Goal: Information Seeking & Learning: Learn about a topic

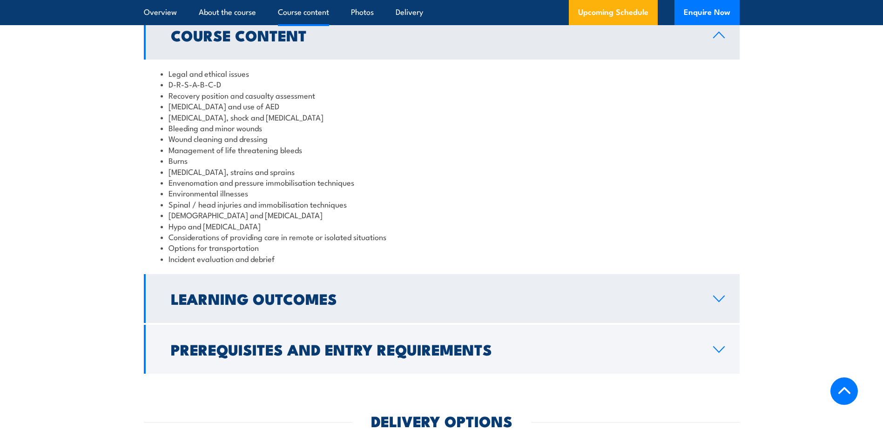
click at [375, 301] on link "Learning Outcomes" at bounding box center [442, 298] width 596 height 49
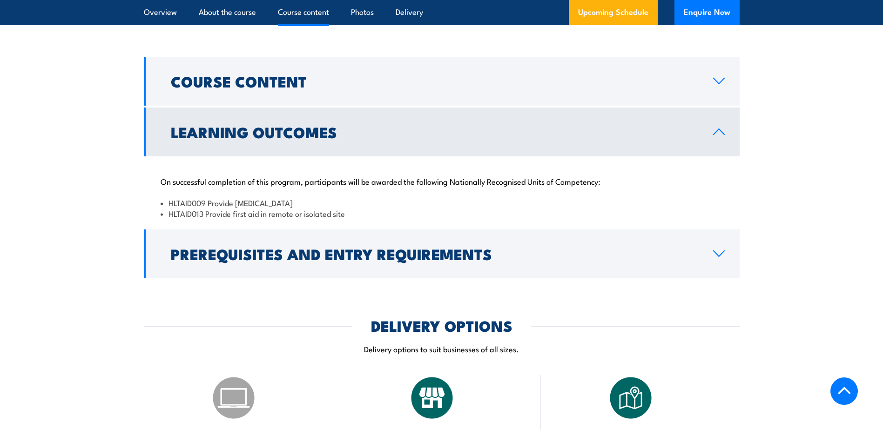
scroll to position [820, 0]
click at [500, 129] on link "Learning Outcomes" at bounding box center [442, 132] width 596 height 49
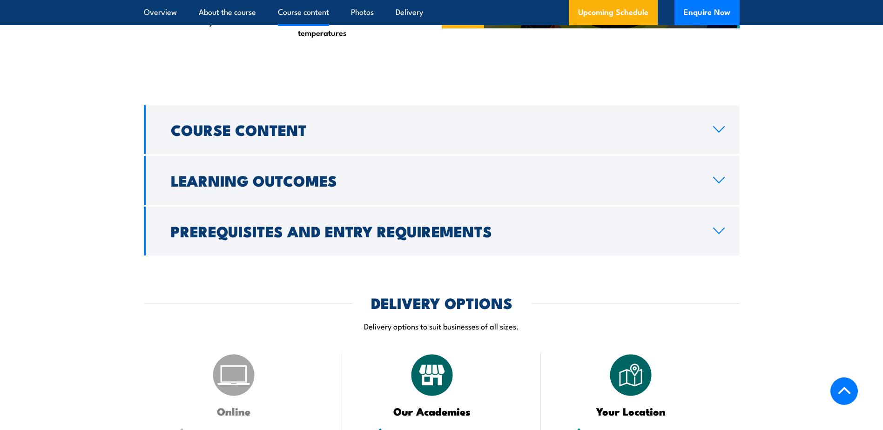
scroll to position [727, 0]
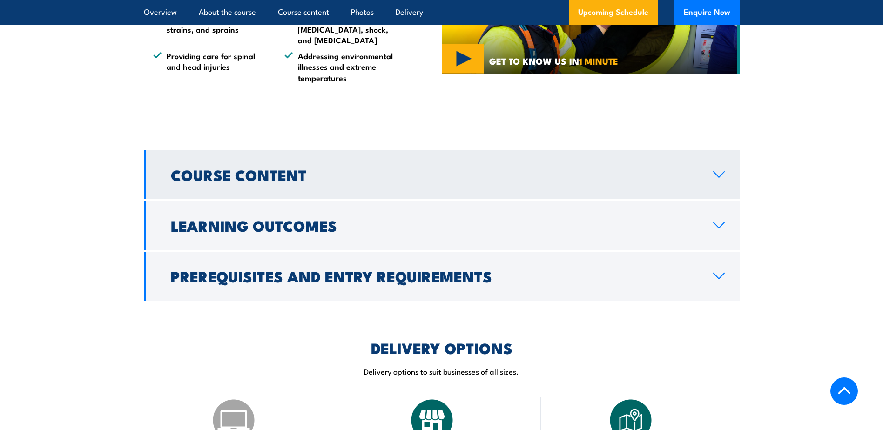
click at [357, 168] on h2 "Course Content" at bounding box center [435, 174] width 528 height 13
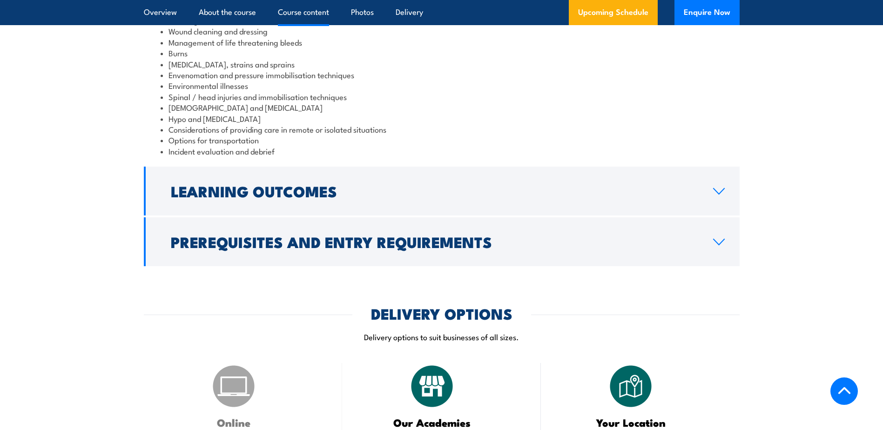
scroll to position [978, 0]
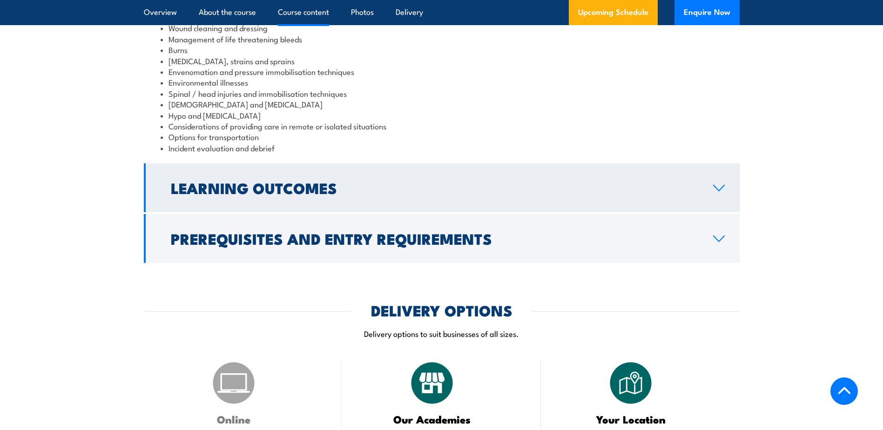
click at [352, 183] on link "Learning Outcomes" at bounding box center [442, 187] width 596 height 49
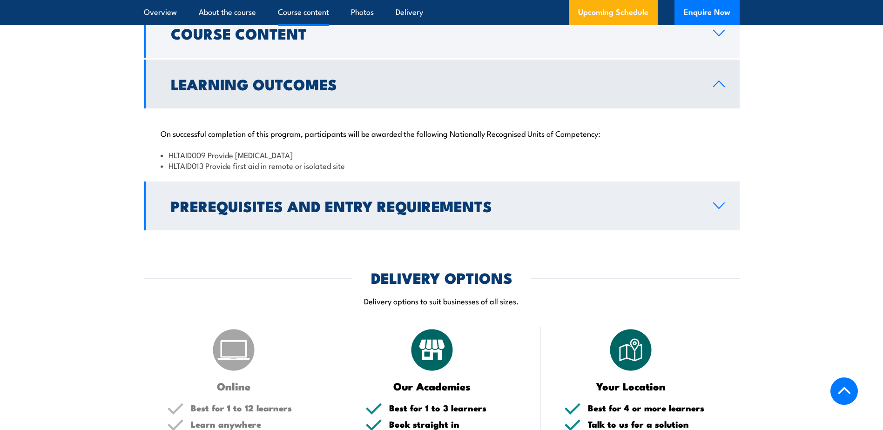
scroll to position [794, 0]
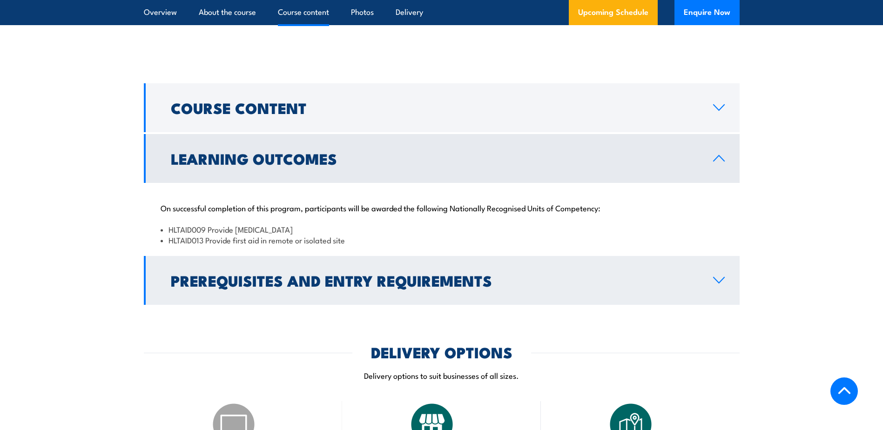
click at [323, 274] on h2 "Prerequisites and Entry Requirements" at bounding box center [435, 280] width 528 height 13
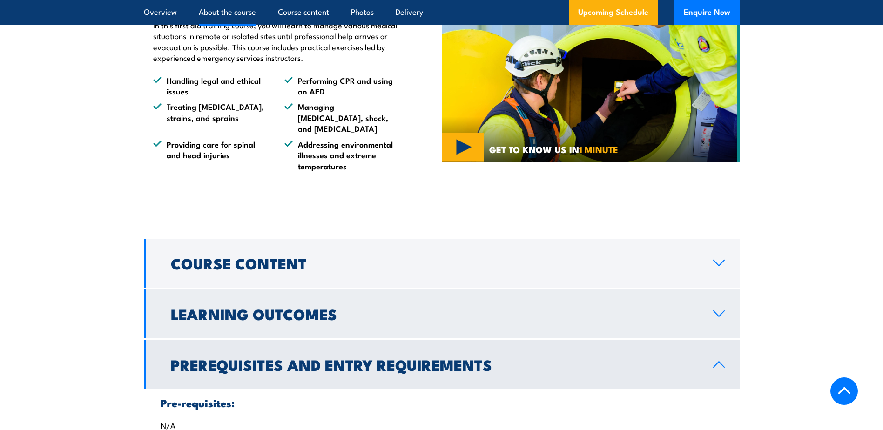
scroll to position [655, 0]
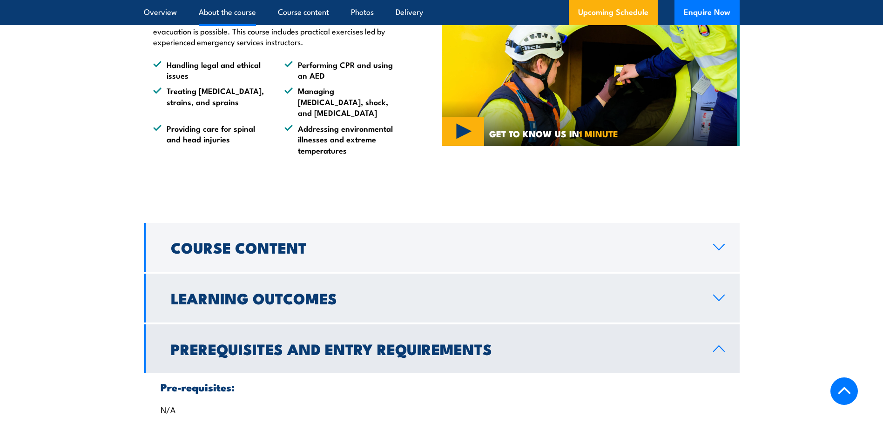
click at [276, 298] on h2 "Learning Outcomes" at bounding box center [435, 297] width 528 height 13
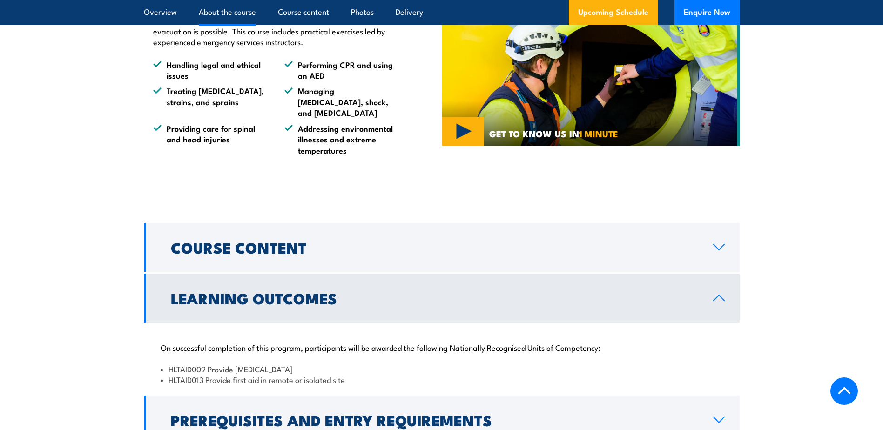
click at [276, 297] on h2 "Learning Outcomes" at bounding box center [435, 297] width 528 height 13
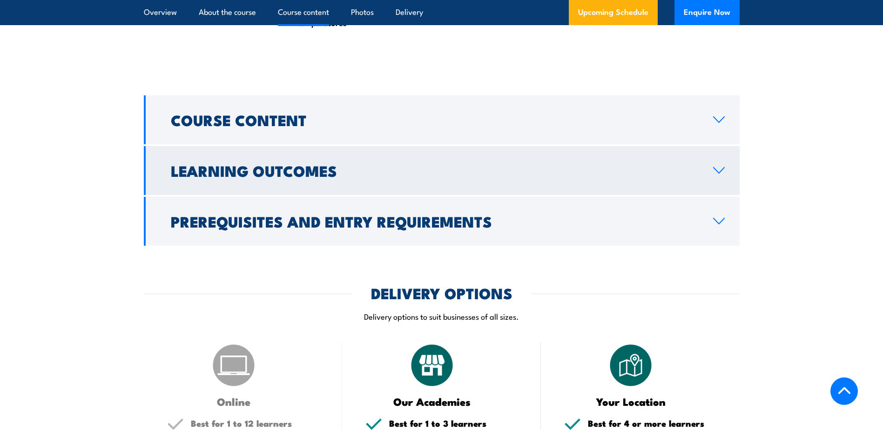
scroll to position [794, 0]
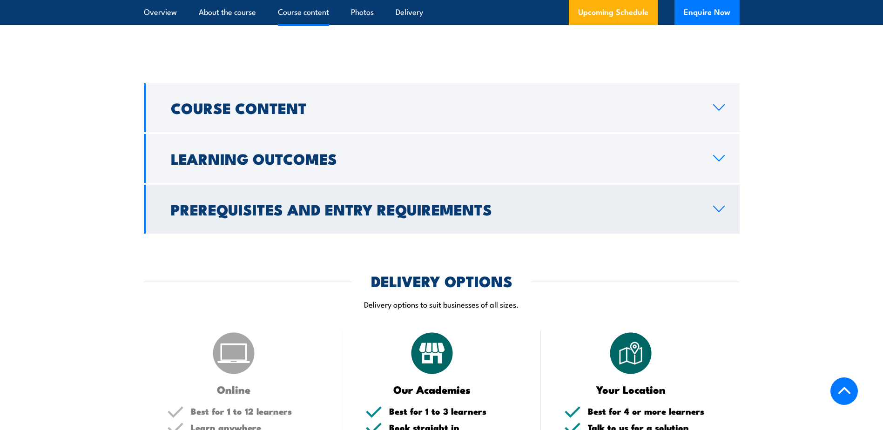
click at [373, 203] on h2 "Prerequisites and Entry Requirements" at bounding box center [435, 209] width 528 height 13
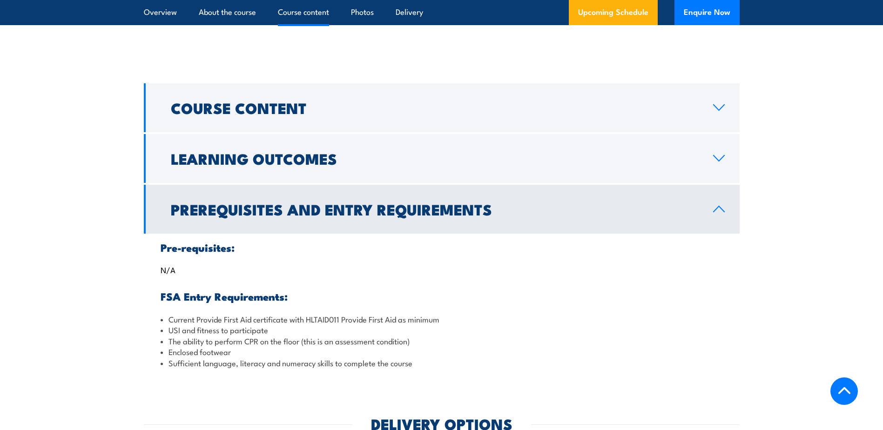
click at [373, 203] on h2 "Prerequisites and Entry Requirements" at bounding box center [435, 209] width 528 height 13
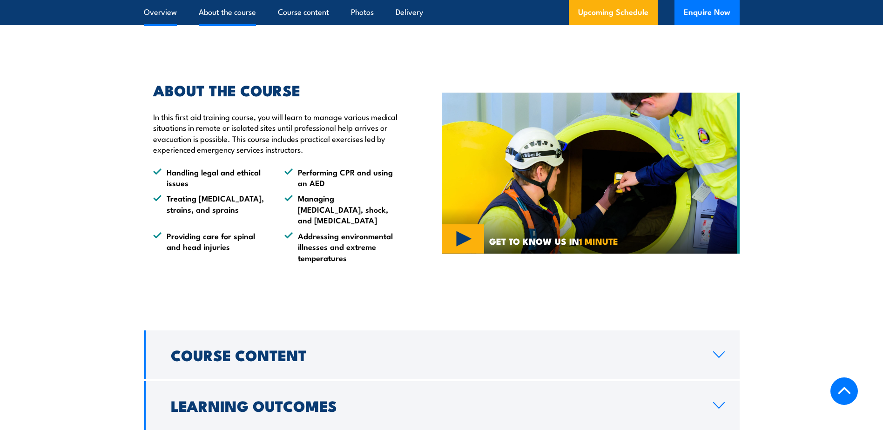
scroll to position [608, 0]
